Goal: Transaction & Acquisition: Purchase product/service

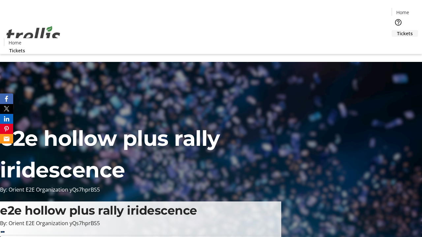
click at [397, 30] on span "Tickets" at bounding box center [405, 33] width 16 height 7
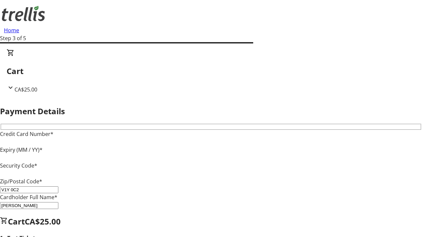
type input "V1Y 0C2"
